Goal: Task Accomplishment & Management: Use online tool/utility

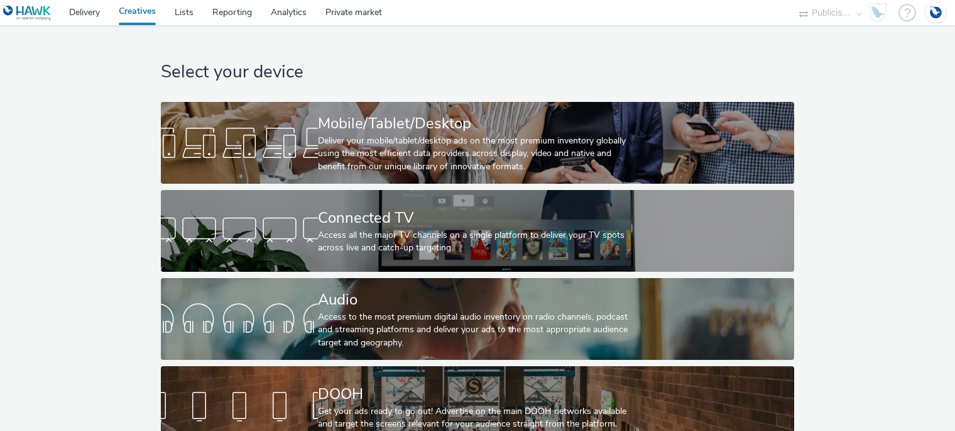
select select "a1548b1e-0fde-418e-992c-2e089afb3761"
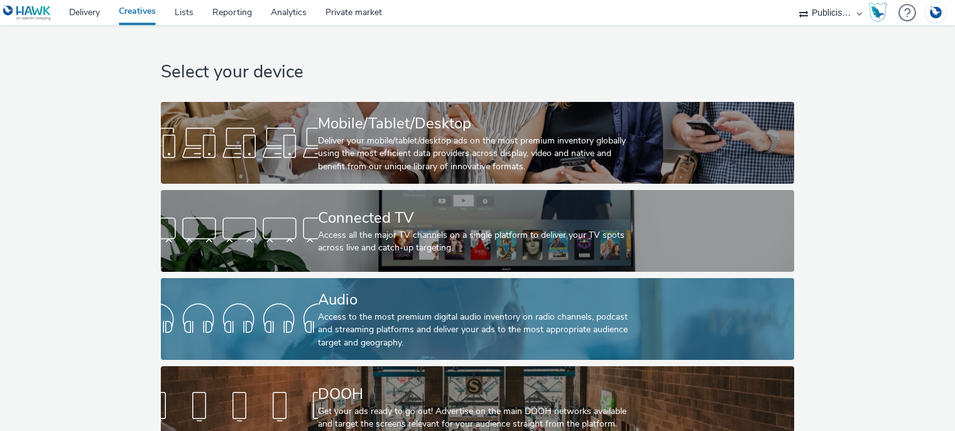
scroll to position [33, 0]
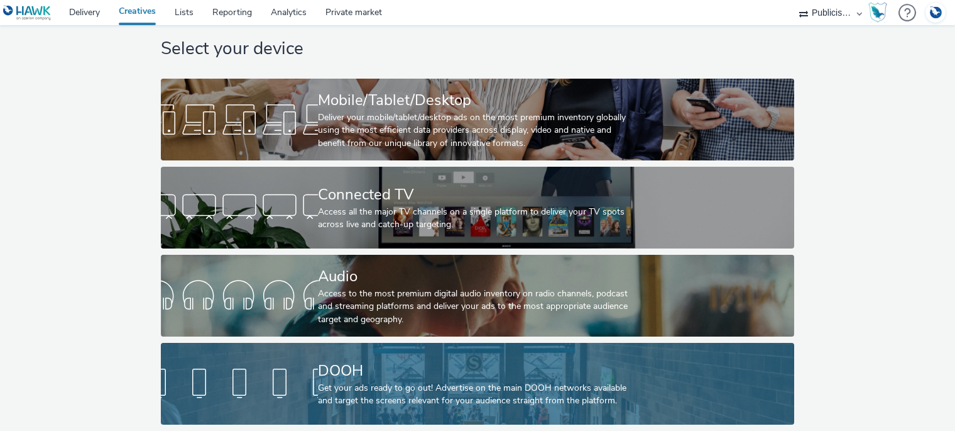
click at [359, 346] on div "DOOH Get your ads ready to go out! Advertise on the main DOOH networks availabl…" at bounding box center [475, 384] width 314 height 82
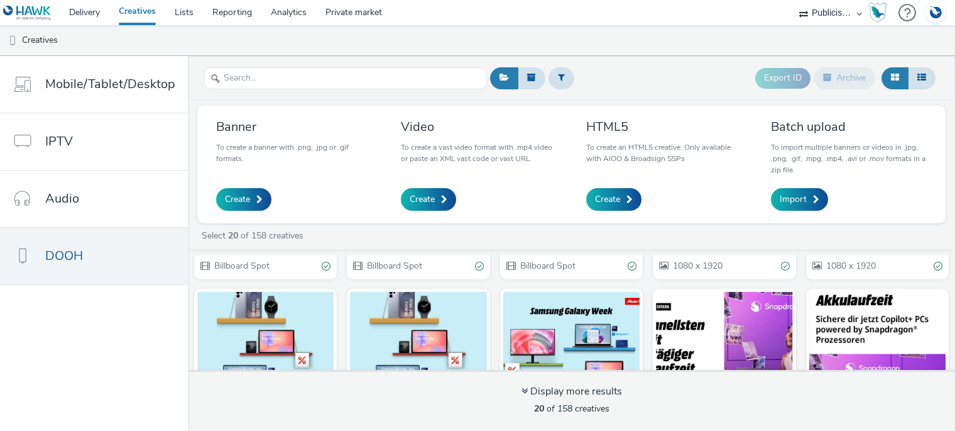
scroll to position [63, 0]
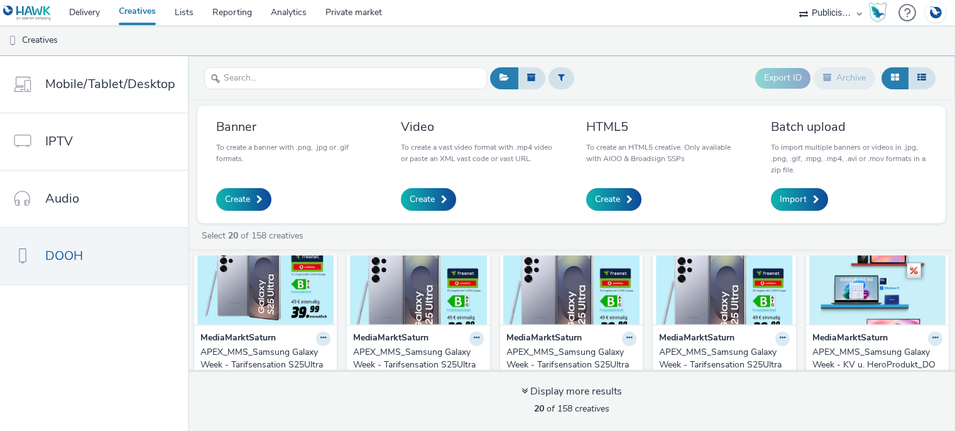
click at [270, 353] on div "APEX_MMS_Samsung Galaxy Week - Tarifsensation S25Ultra_DOOH_Video_1920x1080_Str…" at bounding box center [263, 365] width 125 height 38
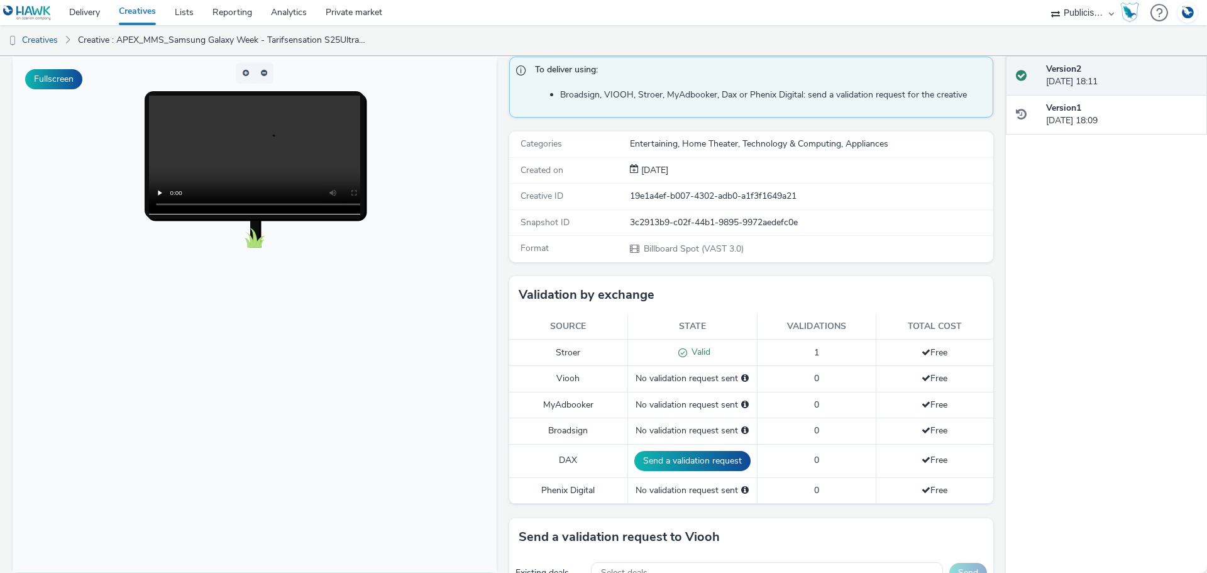
scroll to position [63, 0]
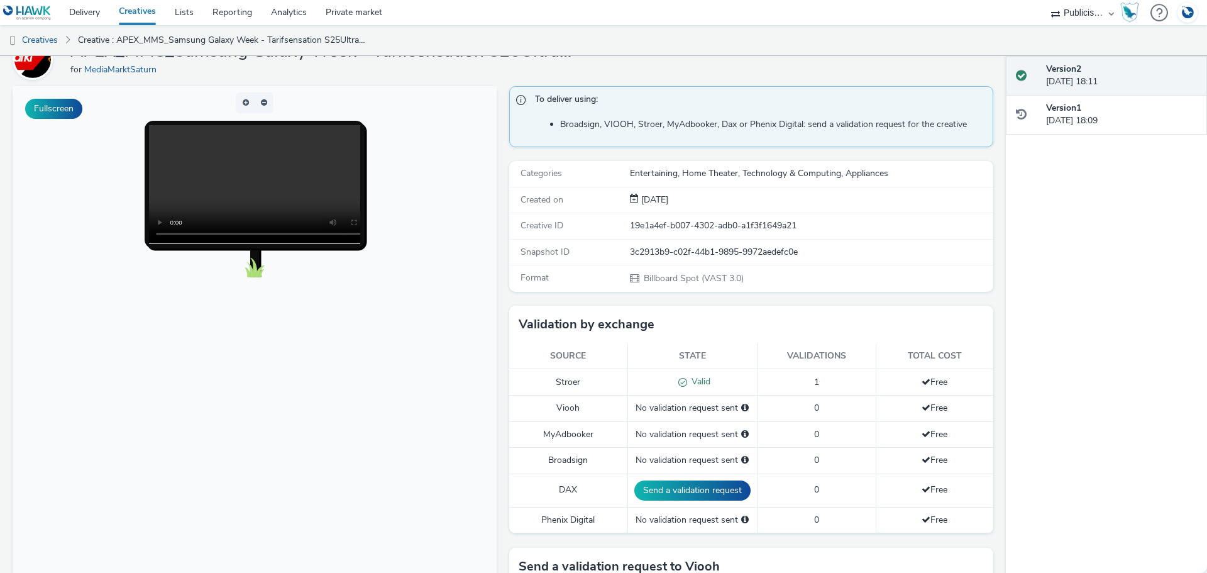
click at [955, 13] on select "AZERION AZERION SURVEYS Broadaly comtogether Contrast Crossvertise Data Zulu Gm…" at bounding box center [1082, 12] width 75 height 25
select select "2fc77e36-bb93-4aa3-9dff-dcb08e02eac6"
click at [955, 0] on select "AZERION AZERION SURVEYS Broadaly comtogether Contrast Crossvertise Data Zulu Gm…" at bounding box center [1082, 12] width 75 height 25
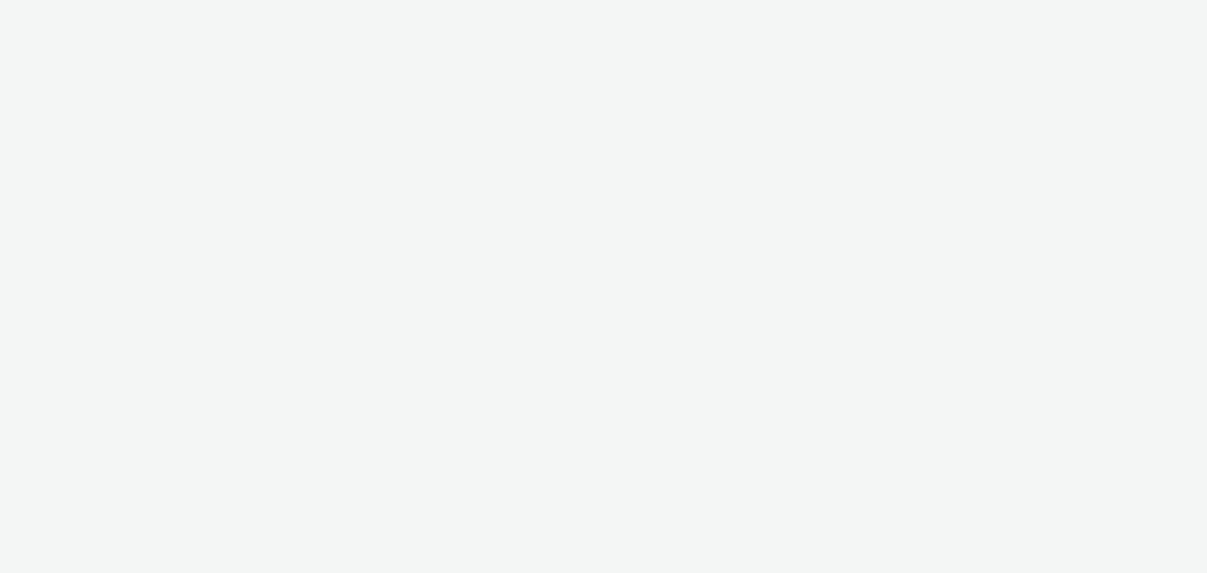
select select "a1548b1e-0fde-418e-992c-2e089afb3761"
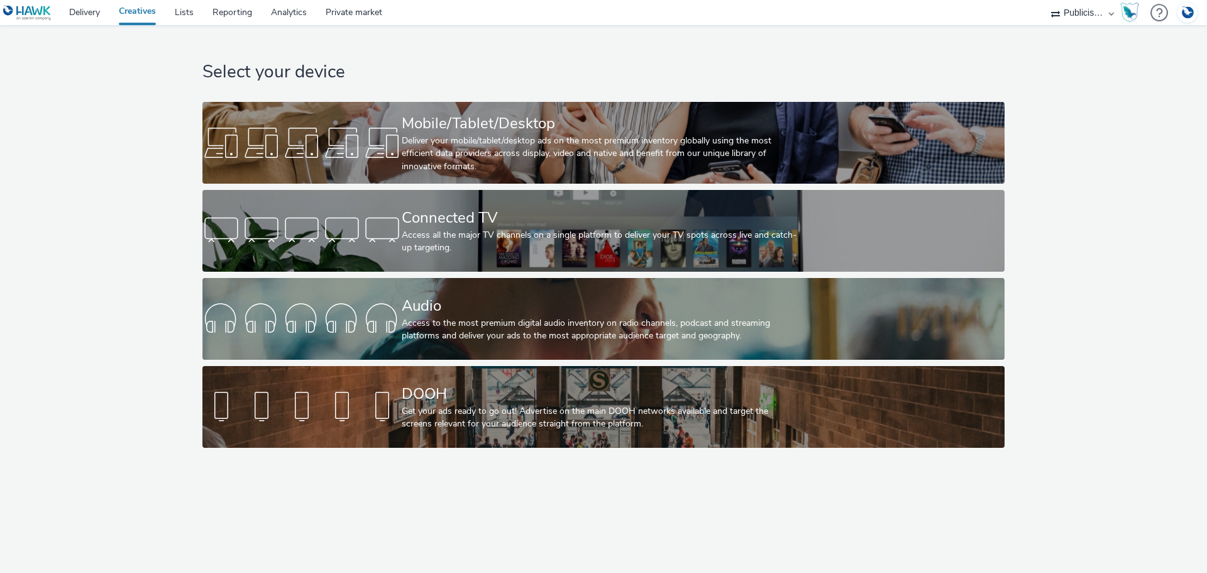
click at [602, 72] on h1 "Select your device" at bounding box center [602, 72] width 801 height 24
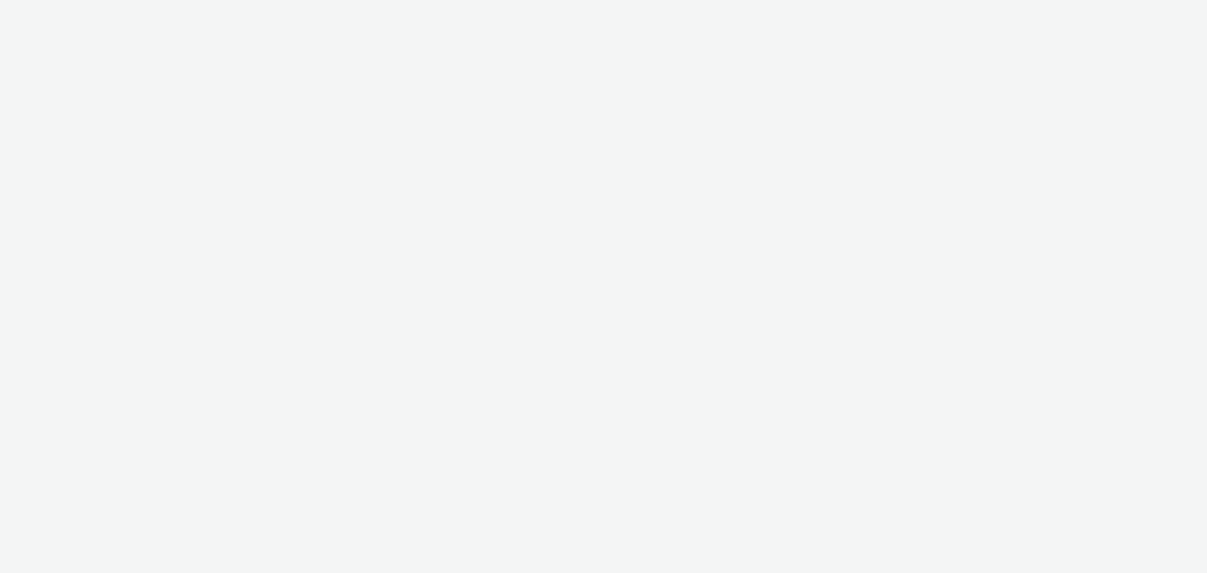
select select "2fc77e36-bb93-4aa3-9dff-dcb08e02eac6"
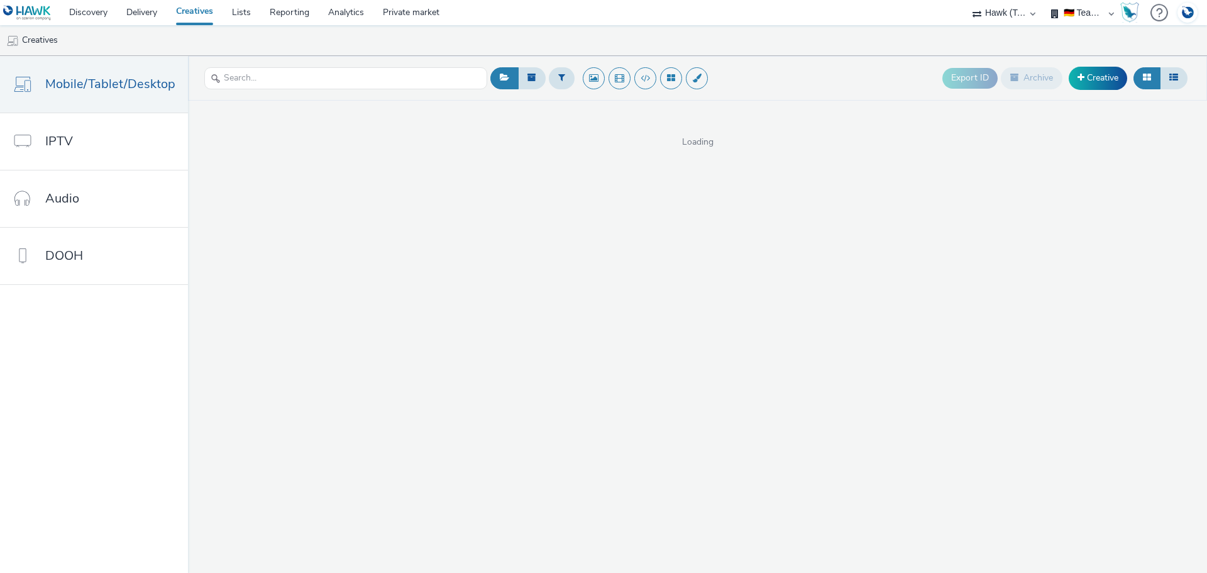
click at [1080, 16] on select "🇩🇪 Team DE 🌍 Demonstration" at bounding box center [1082, 12] width 75 height 25
select select "633458d8-165b-4764-9f55-7760eda36fe8"
click at [1045, 0] on select "🇩🇪 Team DE 🌍 Demonstration" at bounding box center [1082, 12] width 75 height 25
select select "2fc77e36-bb93-4aa3-9dff-dcb08e02eac6"
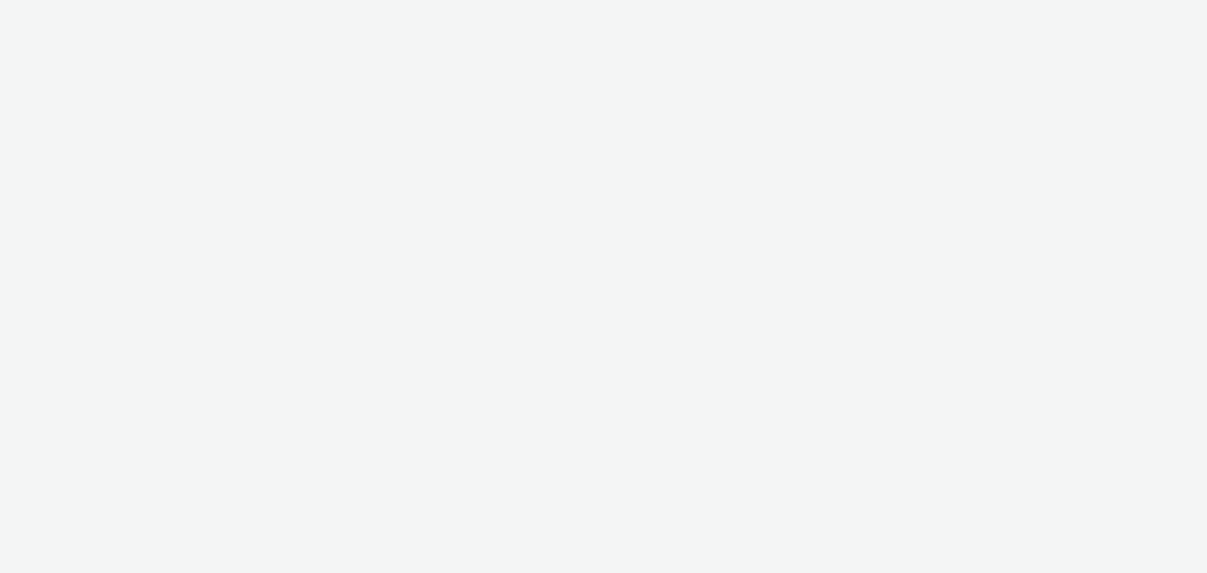
select select "2fc77e36-bb93-4aa3-9dff-dcb08e02eac6"
select select "633458d8-165b-4764-9f55-7760eda36fe8"
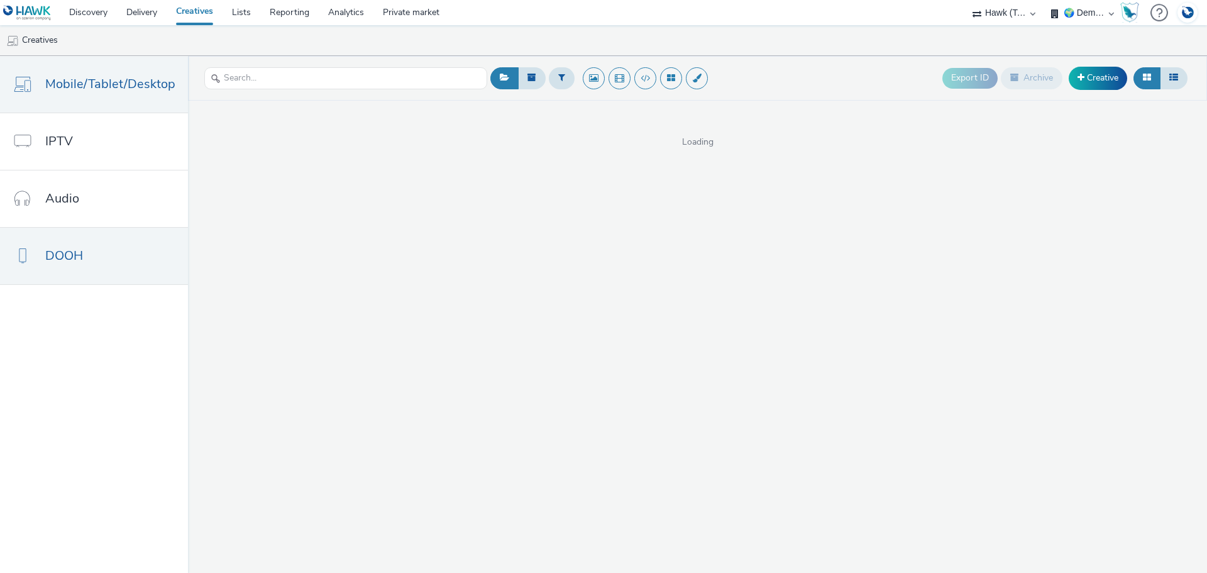
click at [99, 263] on link "DOOH" at bounding box center [94, 256] width 188 height 57
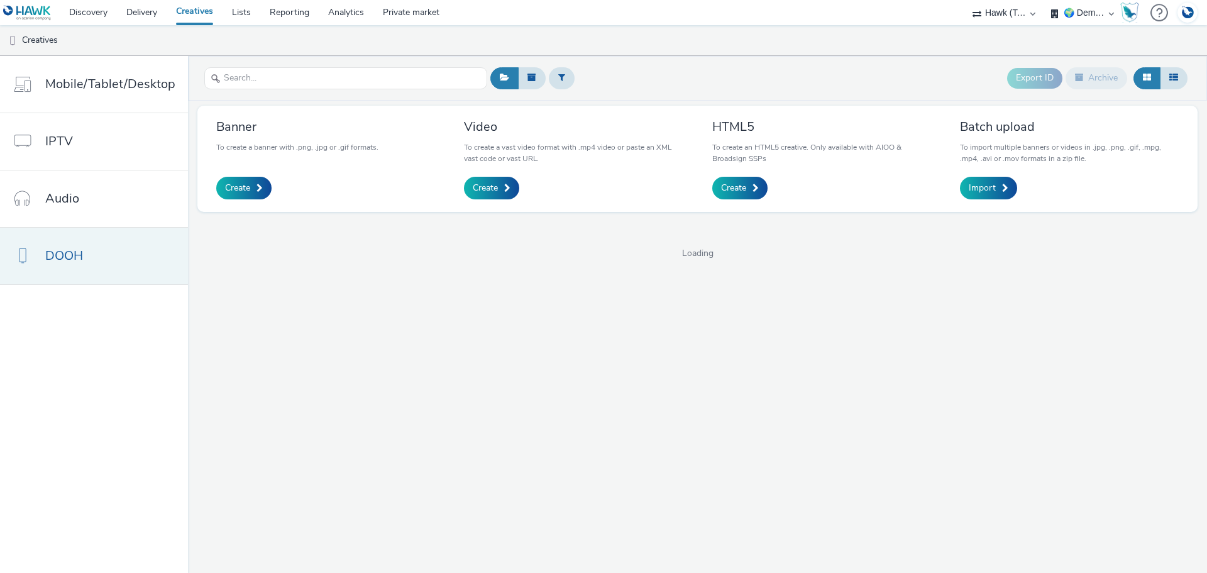
click at [77, 255] on span "DOOH" at bounding box center [64, 255] width 38 height 18
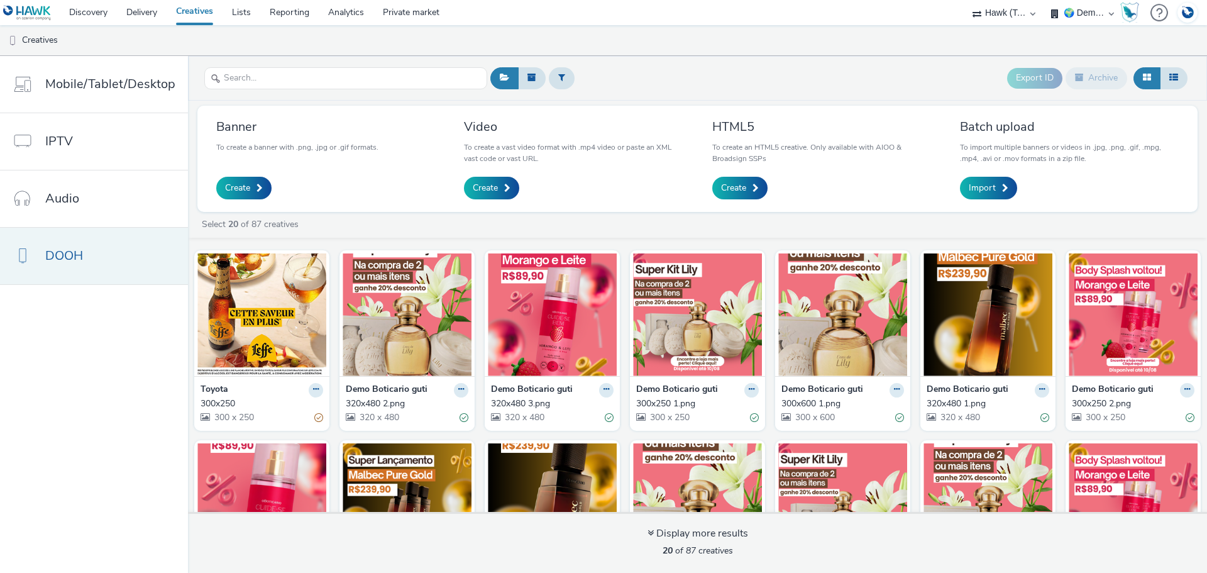
click at [94, 249] on link "DOOH" at bounding box center [94, 256] width 188 height 57
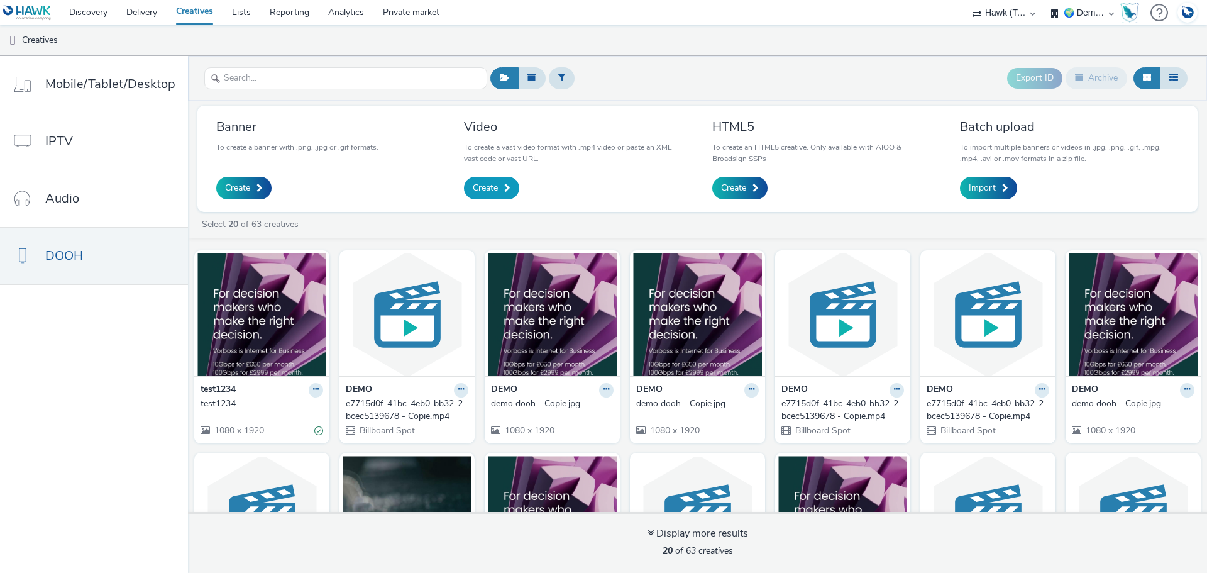
click at [489, 178] on link "Create" at bounding box center [491, 188] width 55 height 23
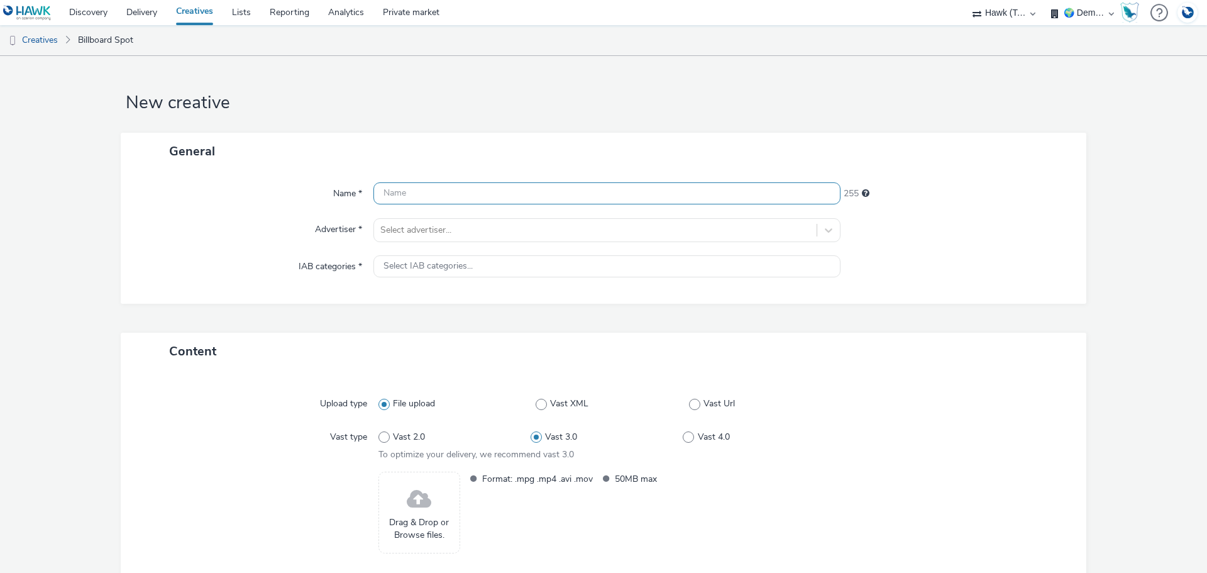
click at [479, 194] on input "text" at bounding box center [606, 193] width 467 height 22
type input "Test"
click at [996, 7] on select "AZERION AZERION SURVEYS Broadaly comtogether Contrast Crossvertise Data Zulu Gm…" at bounding box center [1003, 12] width 75 height 25
select select "9387901d-a129-43df-b0ef-f9e7dbeb676e"
click at [1041, 0] on select "AZERION AZERION SURVEYS Broadaly comtogether Contrast Crossvertise Data Zulu Gm…" at bounding box center [1003, 12] width 75 height 25
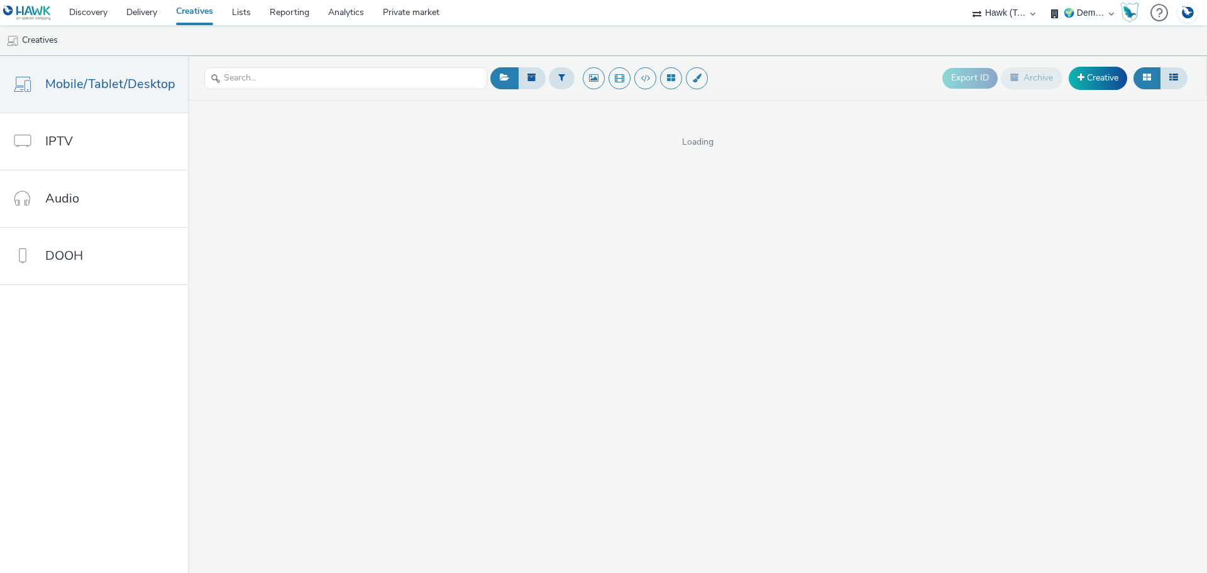
select select "2fc77e36-bb93-4aa3-9dff-dcb08e02eac6"
select select "633458d8-165b-4764-9f55-7760eda36fe8"
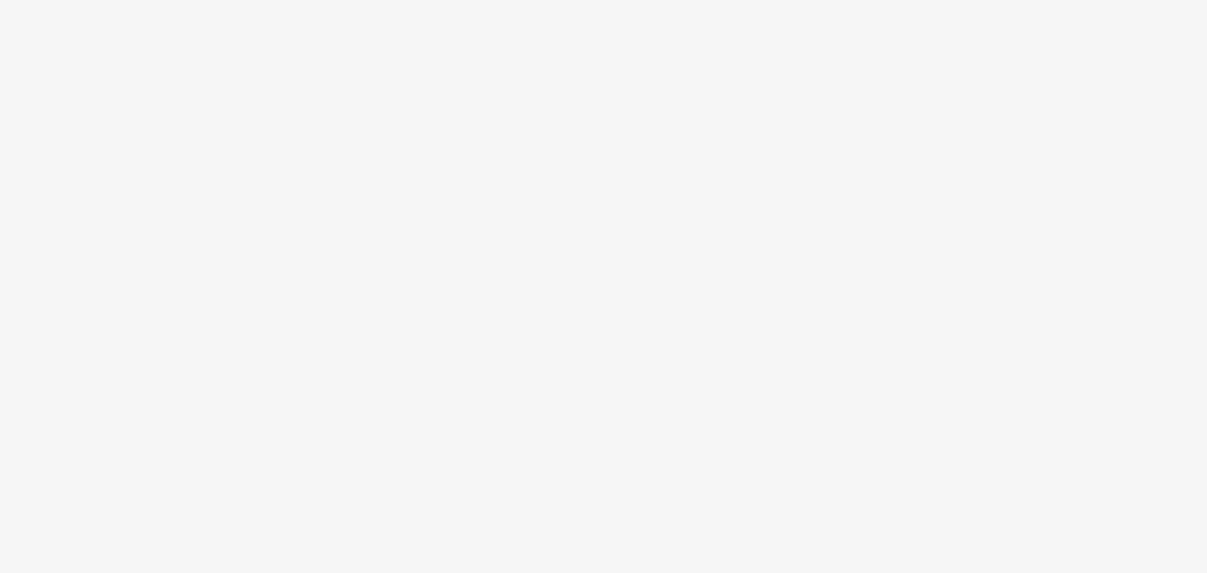
select select "9387901d-a129-43df-b0ef-f9e7dbeb676e"
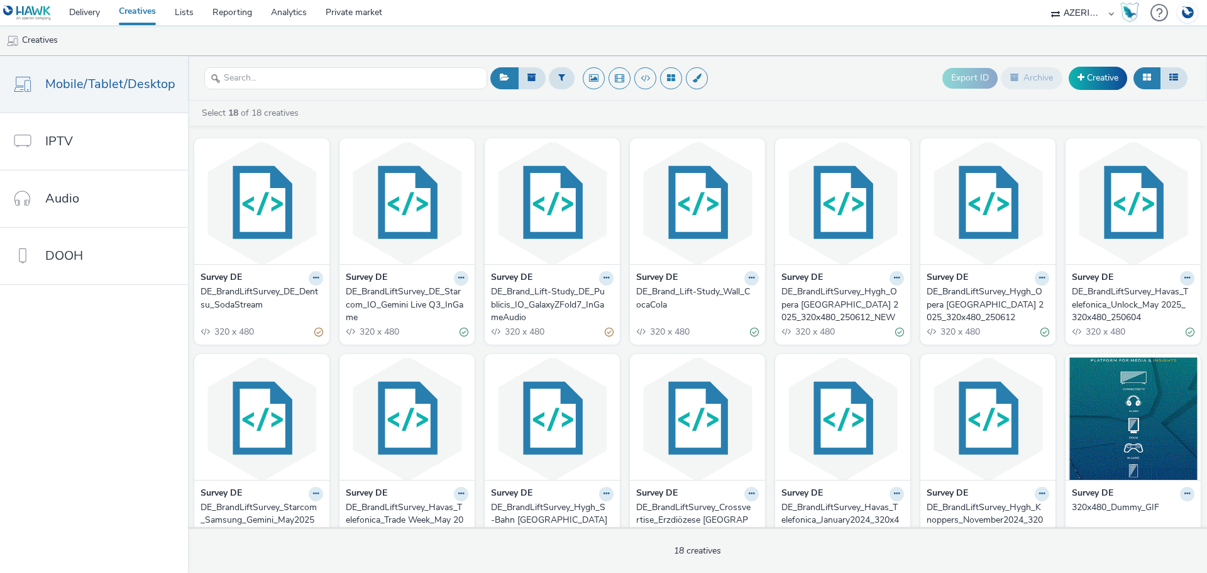
click at [250, 296] on div "DE_BrandLiftSurvey_DE_Dentsu_SodaStream" at bounding box center [260, 298] width 118 height 26
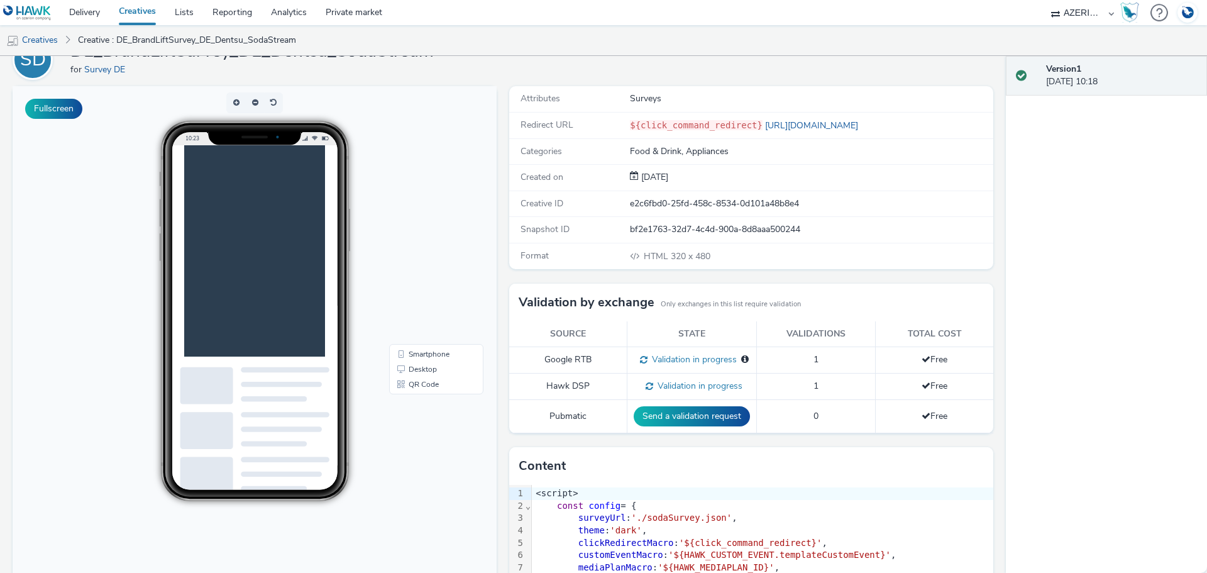
click at [318, 274] on main at bounding box center [284, 296] width 201 height 302
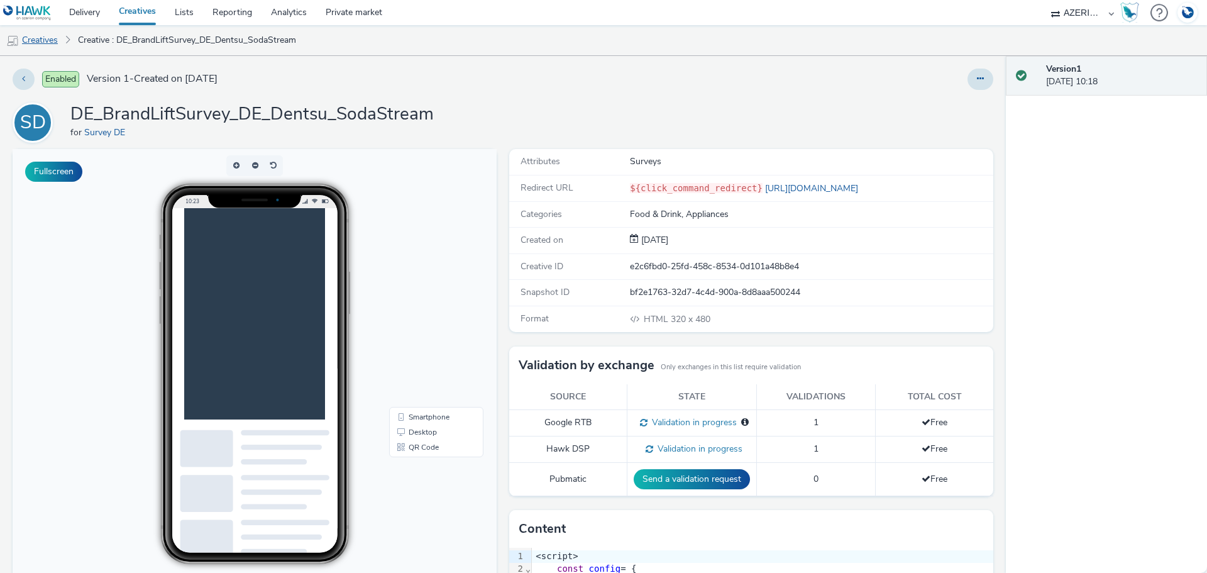
click at [48, 44] on link "Creatives" at bounding box center [32, 40] width 64 height 30
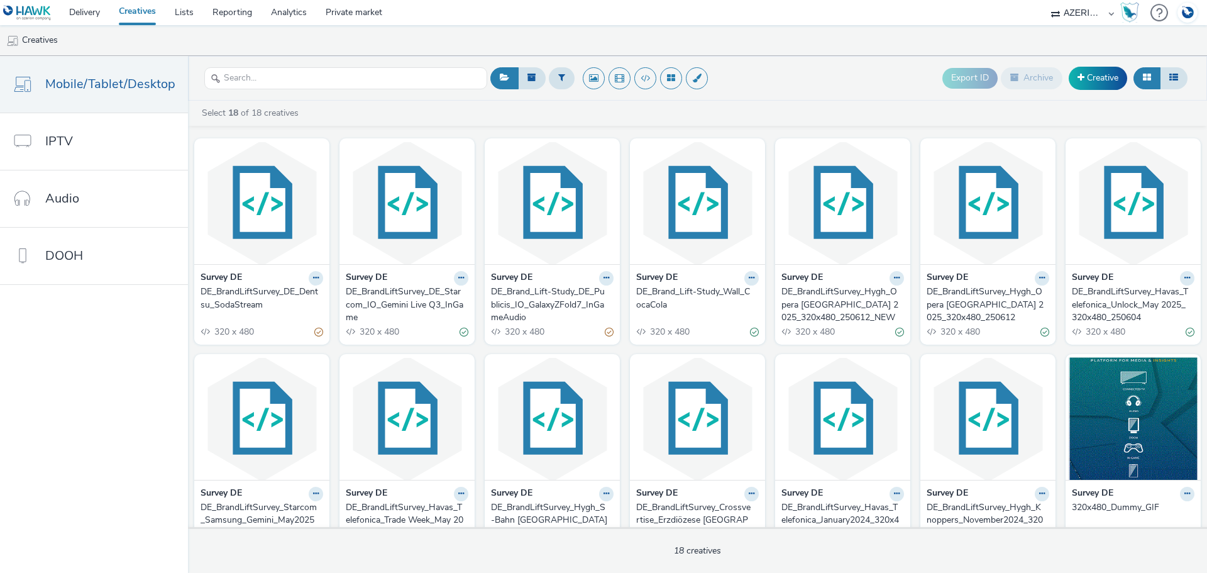
click at [416, 303] on div "DE_BrandLiftSurvey_DE_Starcom_IO_Gemini Live Q3_InGame" at bounding box center [405, 304] width 118 height 38
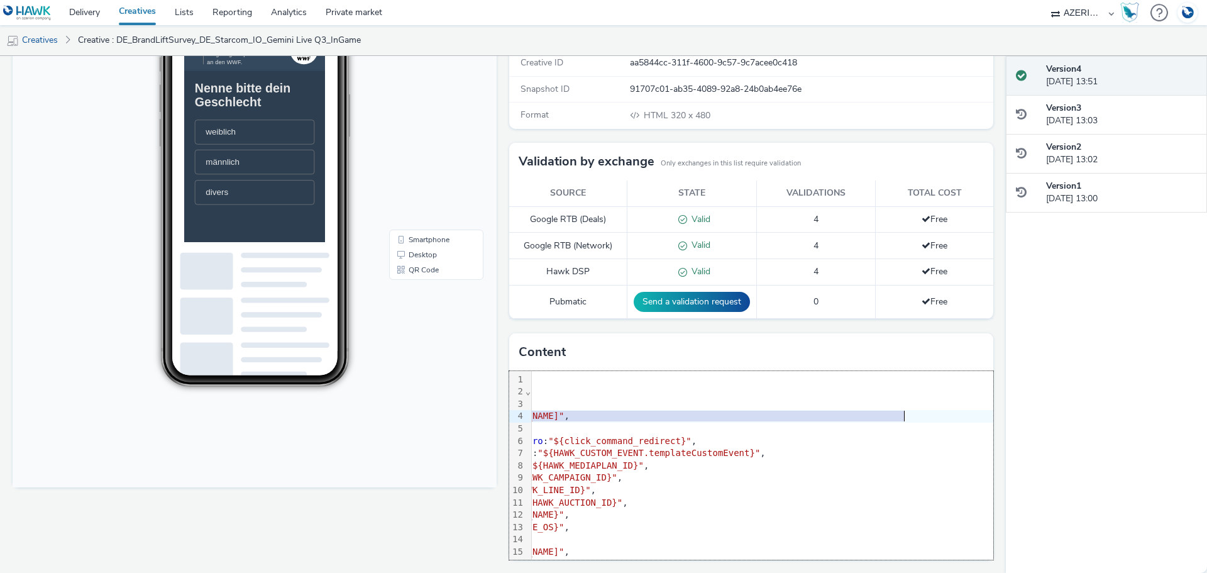
scroll to position [0, 141]
drag, startPoint x: 563, startPoint y: 414, endPoint x: 856, endPoint y: 412, distance: 293.5
click at [533, 412] on span ""https://cdn.tabmo.io/creatives/upload/samsung_gemini_Survey_0925/1756203618136…" at bounding box center [480, 415] width 106 height 10
copy span "https://cdn.tabmo.io/creatives/upload/samsung_gemini_Survey_0925/1756203618136/…"
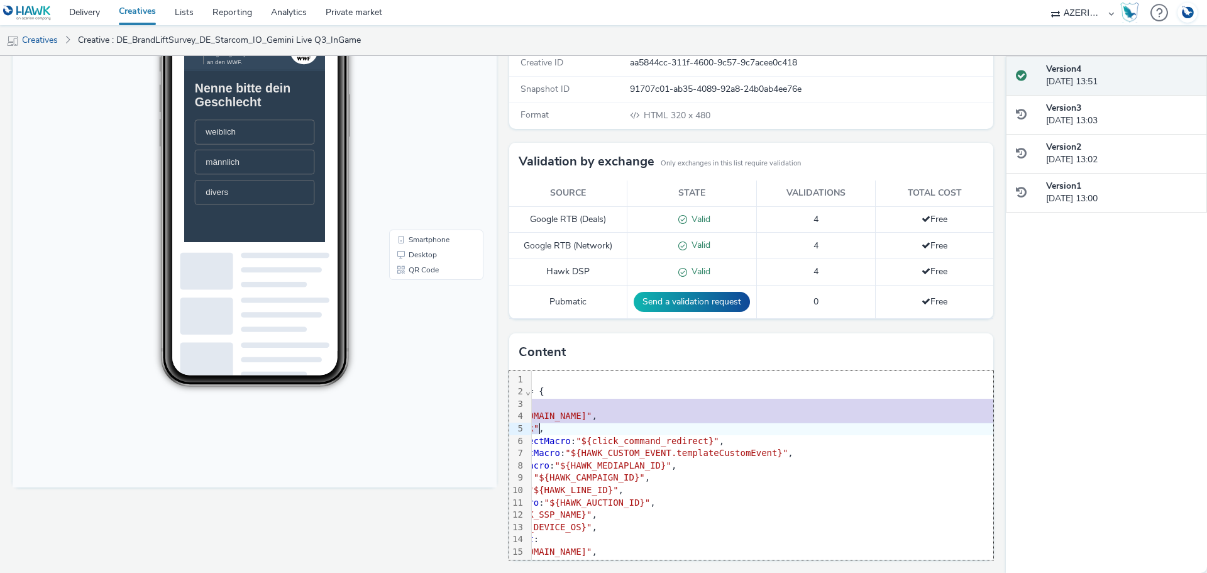
scroll to position [0, 120]
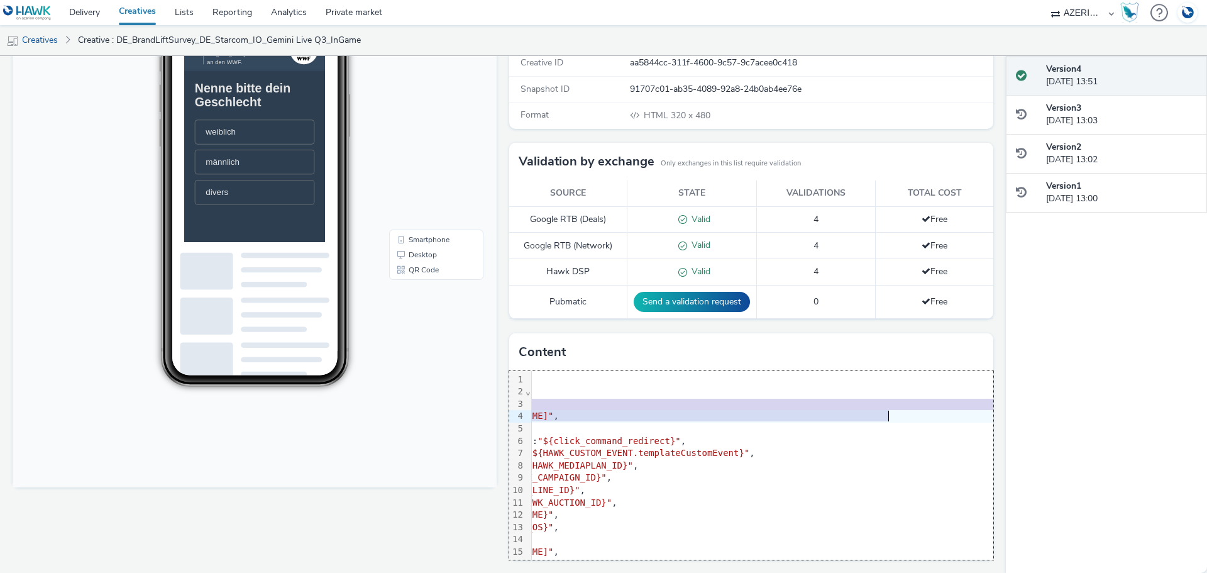
drag, startPoint x: 549, startPoint y: 404, endPoint x: 886, endPoint y: 416, distance: 337.1
click at [886, 416] on div "<script> const config = { surveyUrl : "https://cdn.tabmo.io/creatives/upload/sa…" at bounding box center [726, 527] width 629 height 313
copy div "surveyUrl : "https://cdn.tabmo.io/creatives/upload/samsung_gemini_Survey_0925/1…"
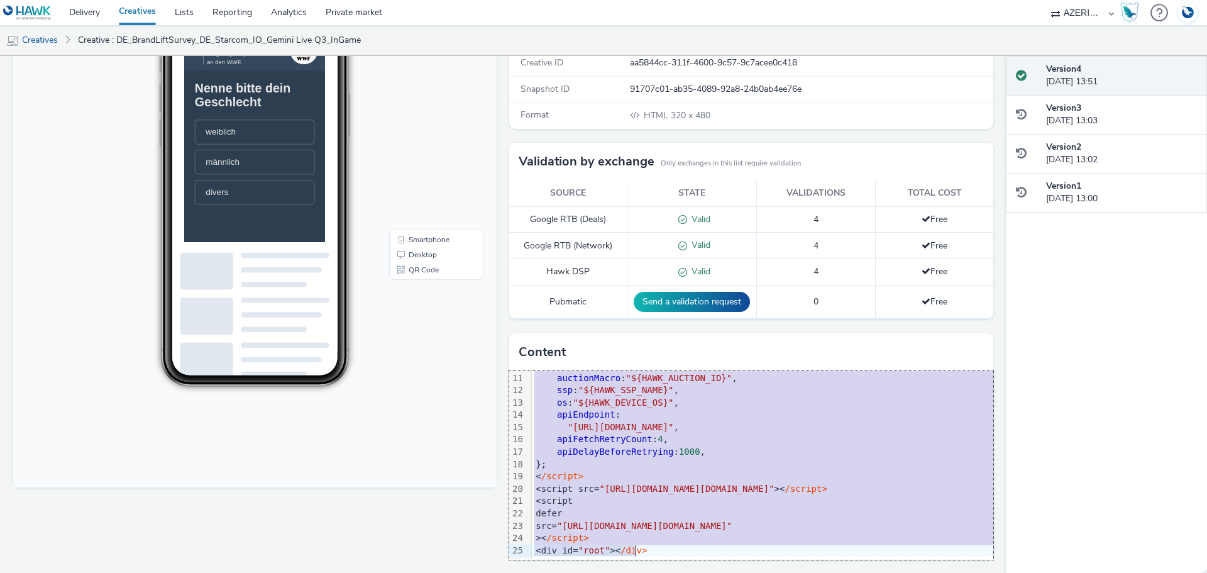
scroll to position [134, 0]
drag, startPoint x: 529, startPoint y: 378, endPoint x: 647, endPoint y: 542, distance: 201.7
click at [647, 542] on div "<script> const config = { surveyUrl : "https://cdn.tabmo.io/creatives/upload/sa…" at bounding box center [846, 402] width 629 height 313
copy div "<script> const config = { surveyUrl : "https://cdn.tabmo.io/creatives/upload/sa…"
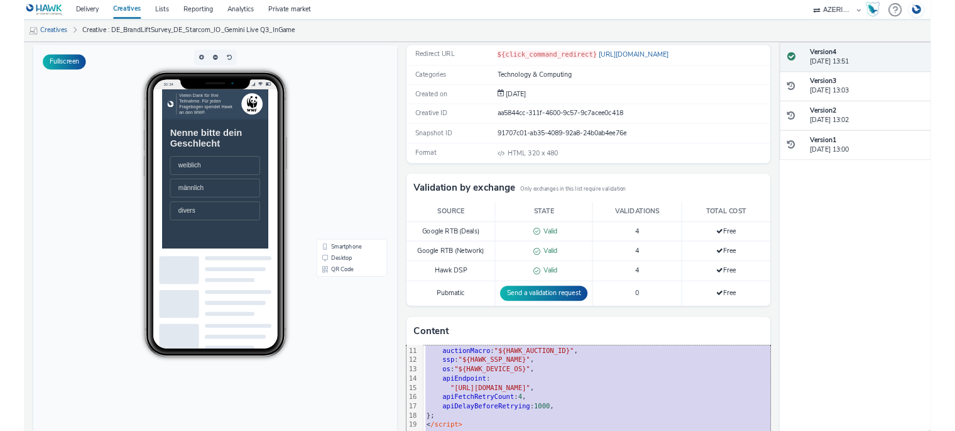
scroll to position [0, 0]
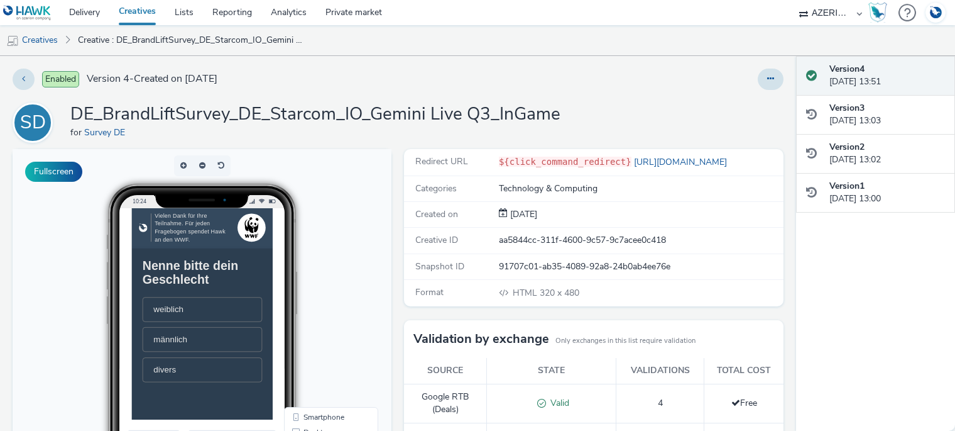
click at [133, 14] on link "Creatives" at bounding box center [137, 12] width 56 height 25
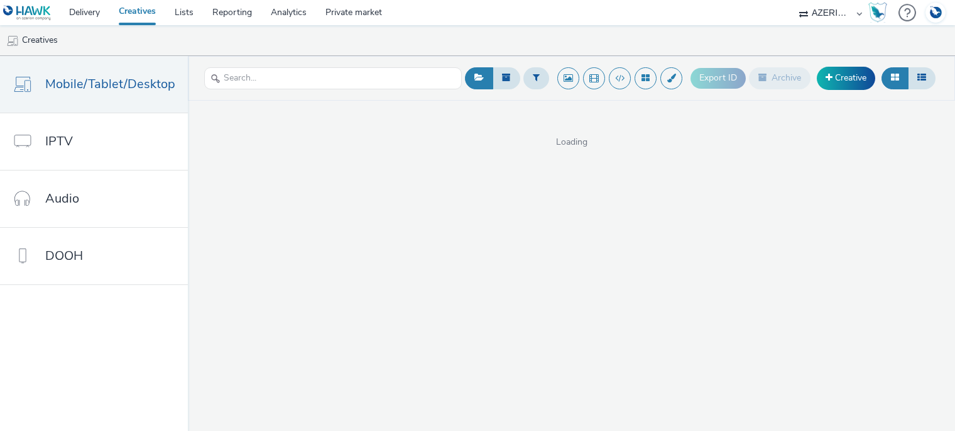
click at [820, 6] on select "AZERION AZERION SURVEYS Broadaly comtogether Contrast Crossvertise Data Zulu Gm…" at bounding box center [830, 12] width 75 height 25
select select "2fc77e36-bb93-4aa3-9dff-dcb08e02eac6"
click at [793, 0] on select "AZERION AZERION SURVEYS Broadaly comtogether Contrast Crossvertise Data Zulu Gm…" at bounding box center [830, 12] width 75 height 25
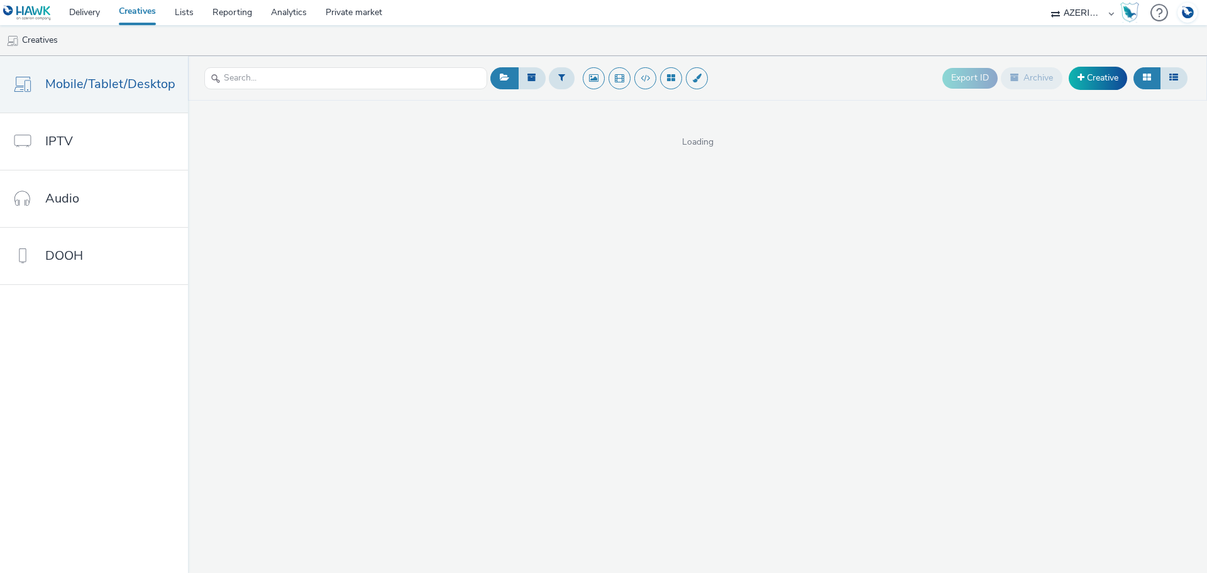
select select "9387901d-a129-43df-b0ef-f9e7dbeb676e"
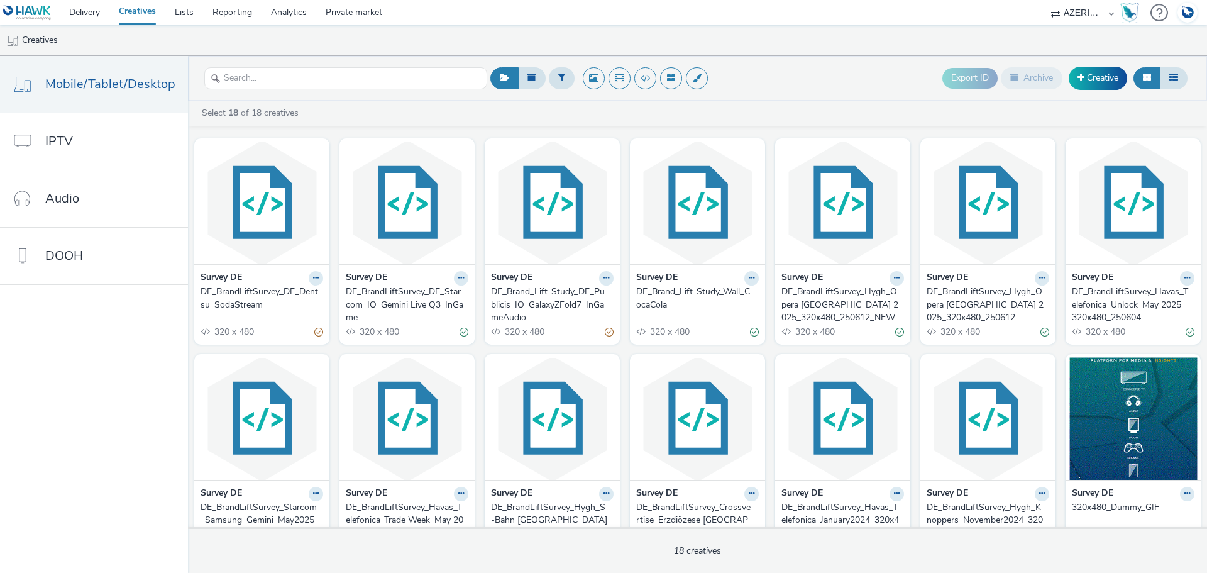
click at [260, 284] on div "Survey DE" at bounding box center [262, 278] width 123 height 14
click at [256, 292] on div "DE_BrandLiftSurvey_DE_Dentsu_SodaStream" at bounding box center [260, 298] width 118 height 26
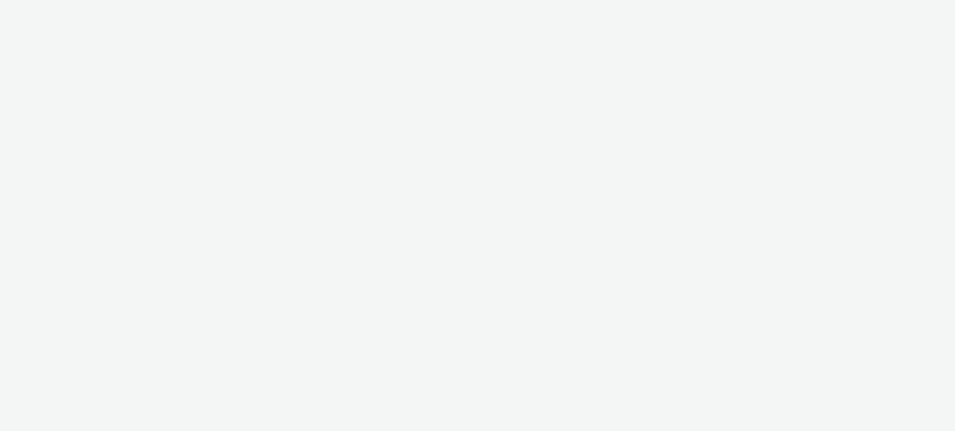
select select "2fc77e36-bb93-4aa3-9dff-dcb08e02eac6"
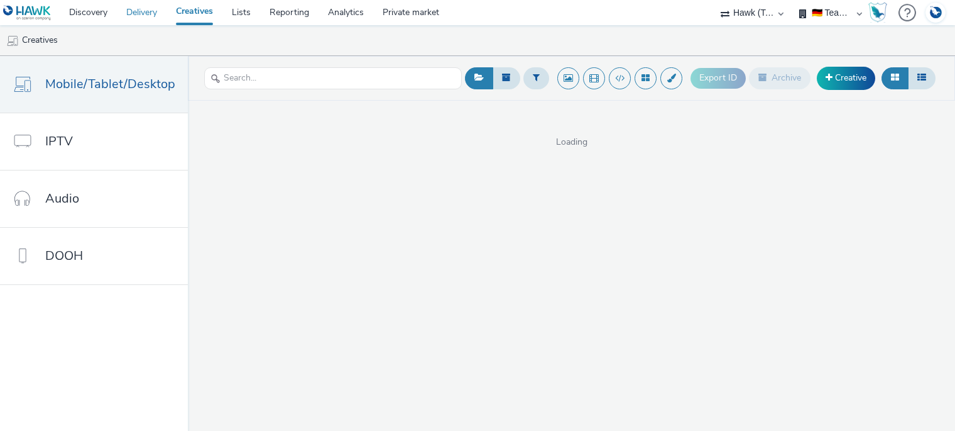
click at [146, 11] on link "Delivery" at bounding box center [142, 12] width 50 height 25
